Goal: Task Accomplishment & Management: Manage account settings

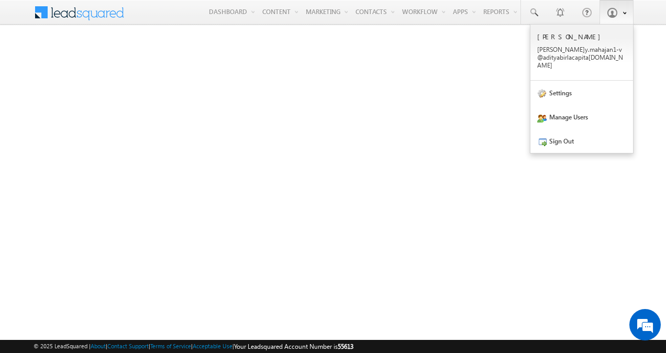
click at [623, 8] on span at bounding box center [622, 12] width 7 height 9
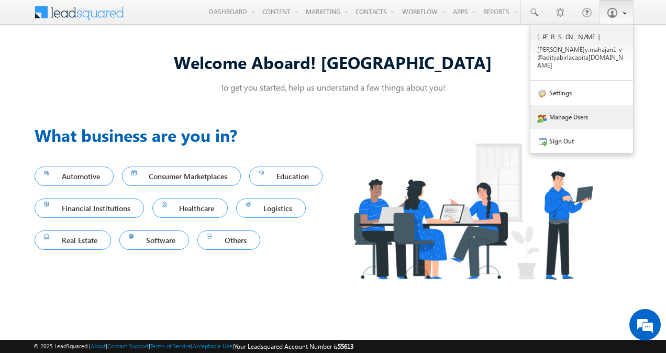
click at [584, 116] on link "Manage Users" at bounding box center [581, 117] width 103 height 24
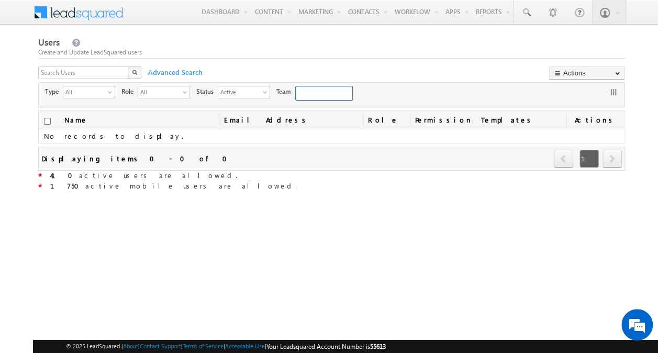
type input "63947d49-95ef-11eb-b051-02c8554500f4"
